Goal: Task Accomplishment & Management: Use online tool/utility

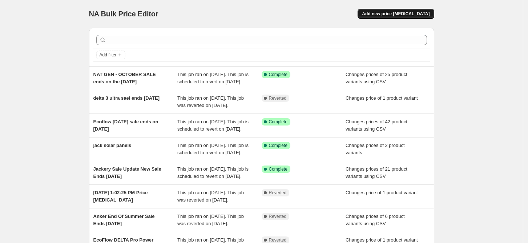
click at [399, 13] on span "Add new price [MEDICAL_DATA]" at bounding box center [396, 14] width 68 height 6
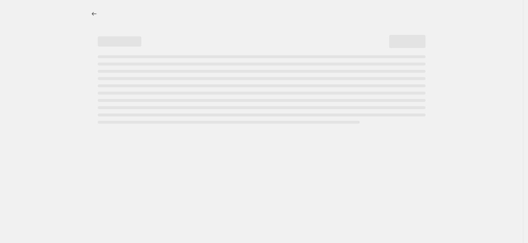
select select "percentage"
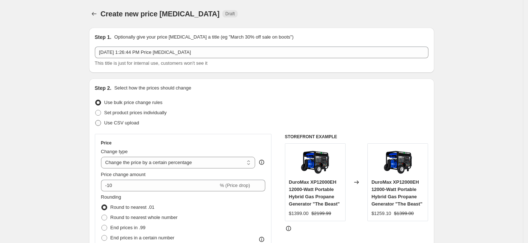
click at [97, 120] on span at bounding box center [98, 123] width 6 height 6
click at [96, 120] on input "Use CSV upload" at bounding box center [95, 120] width 0 height 0
radio input "true"
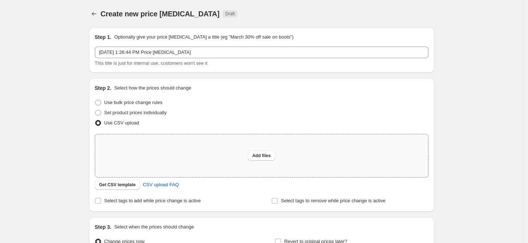
scroll to position [81, 0]
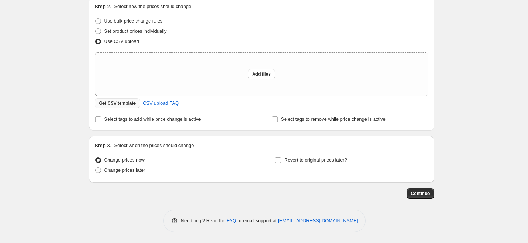
click at [110, 103] on span "Get CSV template" at bounding box center [117, 103] width 37 height 6
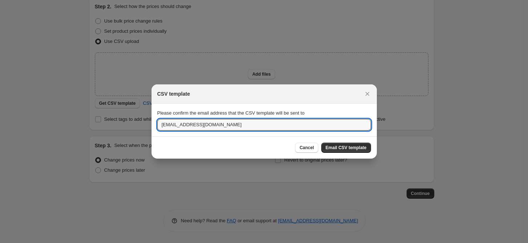
drag, startPoint x: 191, startPoint y: 124, endPoint x: 116, endPoint y: 113, distance: 76.0
click at [123, 243] on div "CSV template Please confirm the email address that the CSV template will be sen…" at bounding box center [264, 243] width 528 height 0
type input "[EMAIL_ADDRESS][DOMAIN_NAME]"
click at [346, 150] on span "Email CSV template" at bounding box center [346, 148] width 41 height 6
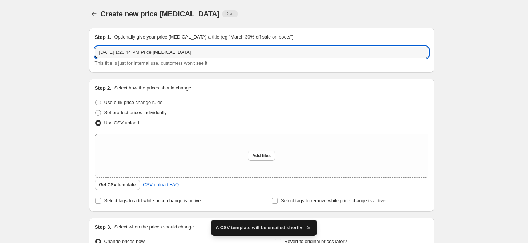
drag, startPoint x: 199, startPoint y: 53, endPoint x: 2, endPoint y: 19, distance: 199.7
click at [7, 22] on div "Create new price [MEDICAL_DATA]. This page is ready Create new price [MEDICAL_D…" at bounding box center [261, 162] width 523 height 324
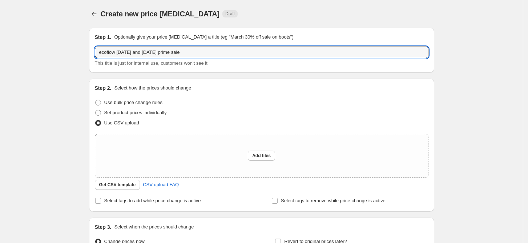
type input "ecoflow [DATE] and [DATE] prime sale"
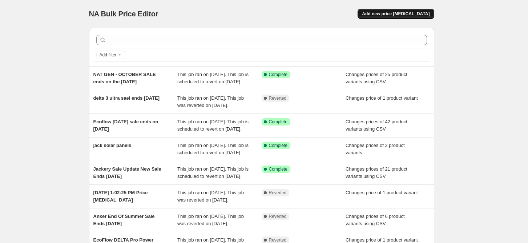
click at [402, 12] on span "Add new price [MEDICAL_DATA]" at bounding box center [396, 14] width 68 height 6
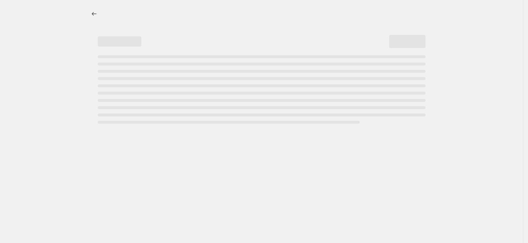
select select "percentage"
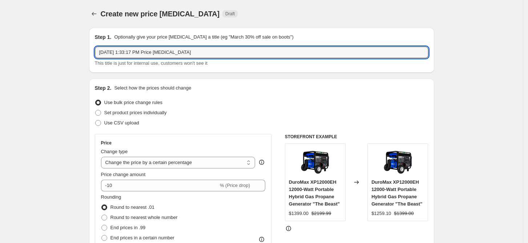
drag, startPoint x: 201, startPoint y: 51, endPoint x: -11, endPoint y: 17, distance: 214.7
click at [0, 17] on html "Home Settings Plans Skip to content Create new price change job. This page is r…" at bounding box center [264, 121] width 528 height 243
type input "ecoflow 2 day date october 7 and 8"
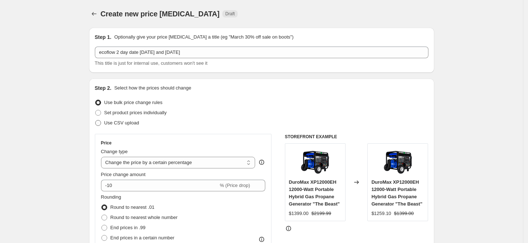
click at [101, 125] on span at bounding box center [98, 123] width 6 height 6
click at [96, 120] on input "Use CSV upload" at bounding box center [95, 120] width 0 height 0
radio input "true"
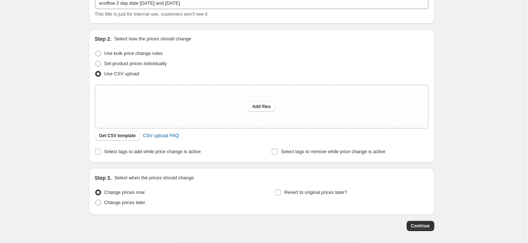
scroll to position [81, 0]
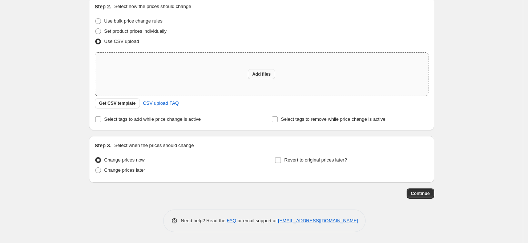
click at [258, 73] on span "Add files" at bounding box center [261, 74] width 19 height 6
type input "C:\fakepath\ecosaleuser_35208 (2).csv"
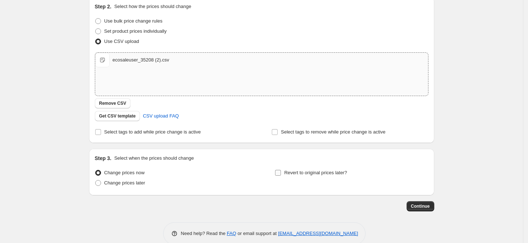
click at [281, 172] on input "Revert to original prices later?" at bounding box center [278, 173] width 6 height 6
checkbox input "true"
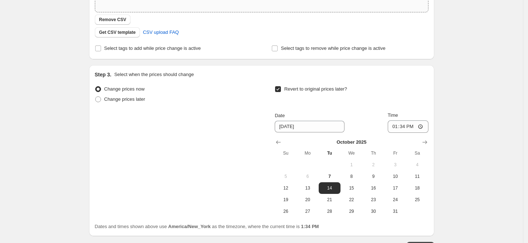
scroll to position [178, 0]
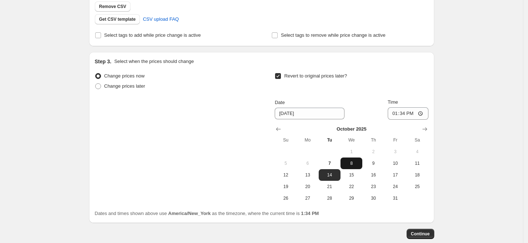
click at [353, 163] on span "8" at bounding box center [352, 163] width 16 height 6
type input "10/8/2025"
click at [396, 115] on input "13:34" at bounding box center [408, 113] width 41 height 12
type input "23:34"
click at [423, 235] on span "Continue" at bounding box center [420, 234] width 19 height 6
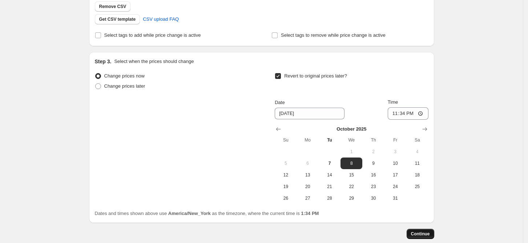
scroll to position [0, 0]
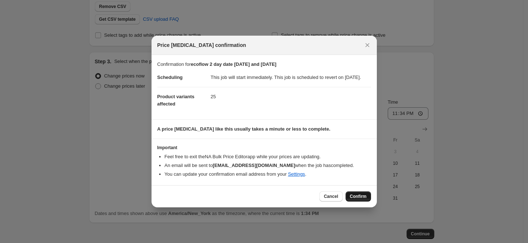
click at [362, 199] on span "Confirm" at bounding box center [358, 196] width 17 height 6
type input "ecoflow 2 day date october 7 and 8"
